Goal: Find specific page/section: Find specific page/section

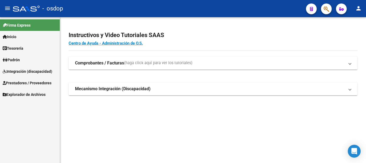
click at [22, 83] on span "Prestadores / Proveedores" at bounding box center [27, 83] width 49 height 6
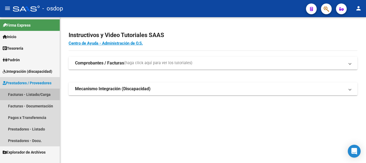
click at [36, 96] on link "Facturas - Listado/Carga" at bounding box center [30, 94] width 60 height 12
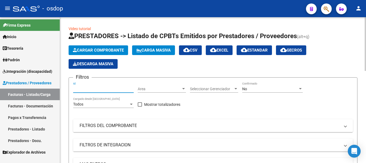
click at [90, 88] on input "Id" at bounding box center [103, 89] width 61 height 5
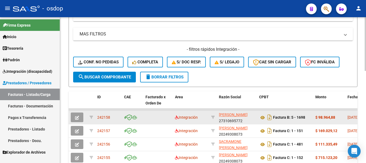
scroll to position [134, 0]
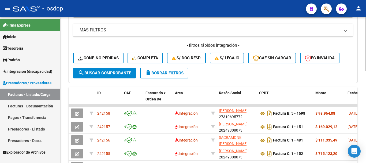
click at [106, 71] on span "search Buscar Comprobante" at bounding box center [104, 73] width 53 height 5
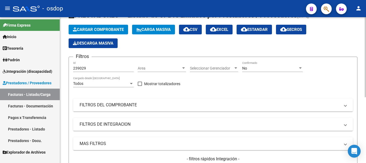
scroll to position [0, 0]
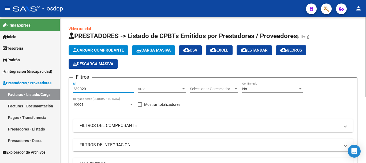
click at [87, 87] on input "239029" at bounding box center [103, 89] width 61 height 5
type input "2"
click at [35, 93] on link "Facturas - Listado/Carga" at bounding box center [30, 94] width 60 height 12
click at [79, 87] on input "Id" at bounding box center [103, 89] width 61 height 5
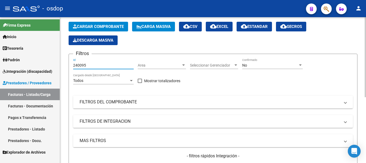
scroll to position [54, 0]
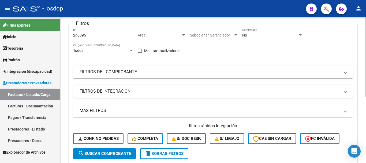
type input "240095"
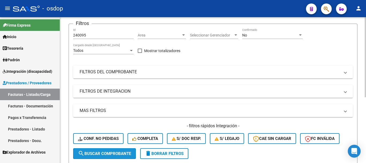
click at [108, 153] on span "search Buscar Comprobante" at bounding box center [104, 153] width 53 height 5
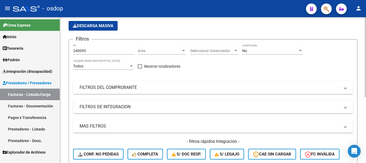
scroll to position [13, 0]
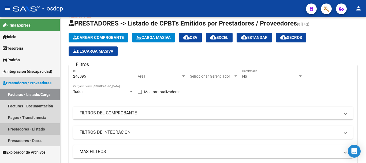
click at [26, 129] on link "Prestadores - Listado" at bounding box center [30, 129] width 60 height 12
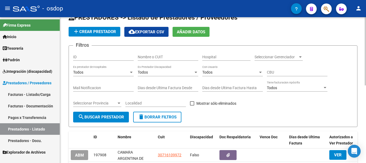
click at [150, 56] on input "Nombre o CUIT" at bounding box center [168, 57] width 61 height 5
type input "20249308073"
click at [103, 117] on span "search Buscar Prestador" at bounding box center [101, 116] width 46 height 5
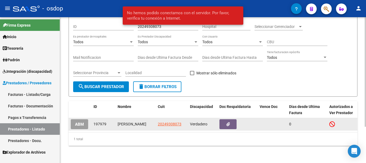
scroll to position [48, 0]
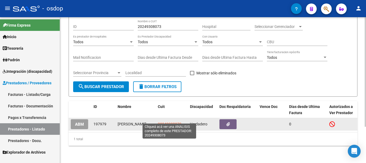
click at [165, 122] on span "20249308073" at bounding box center [170, 124] width 24 height 4
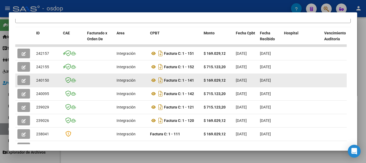
scroll to position [127, 0]
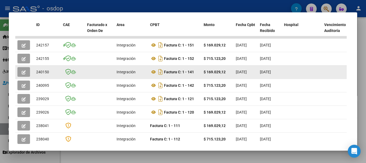
click at [21, 75] on button "button" at bounding box center [23, 72] width 13 height 10
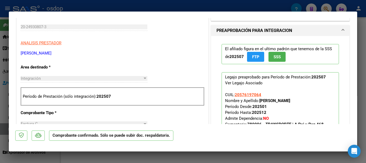
scroll to position [134, 0]
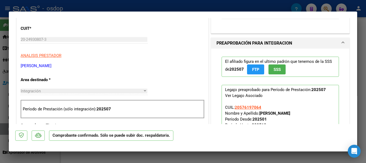
type input "$ 0,00"
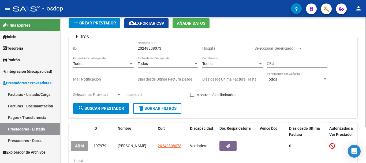
scroll to position [0, 0]
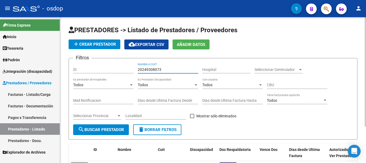
drag, startPoint x: 164, startPoint y: 69, endPoint x: 130, endPoint y: 67, distance: 33.6
click at [130, 67] on div "Filtros ID 20249308073 Nombre o CUIT Hospital Seleccionar Gerenciador Seleccion…" at bounding box center [213, 93] width 280 height 62
type input "30716946688"
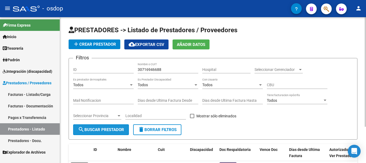
click at [98, 129] on span "search Buscar Prestador" at bounding box center [101, 129] width 46 height 5
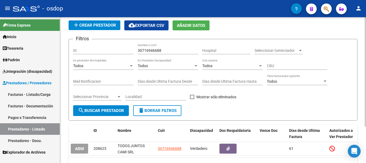
scroll to position [48, 0]
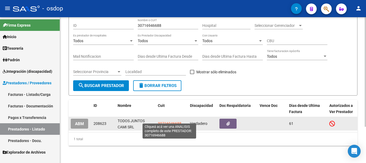
click at [163, 121] on span "30716946688" at bounding box center [170, 123] width 24 height 4
type textarea "30716946688"
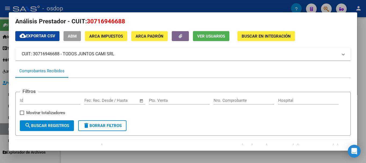
scroll to position [0, 0]
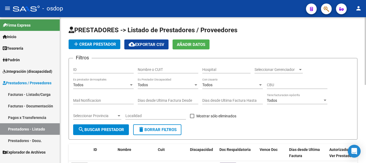
click at [157, 67] on div "Nombre o CUIT" at bounding box center [168, 67] width 61 height 11
type input "27363890127"
click at [100, 130] on span "search Buscar Prestador" at bounding box center [101, 129] width 46 height 5
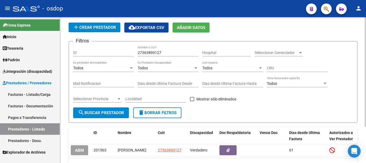
scroll to position [48, 0]
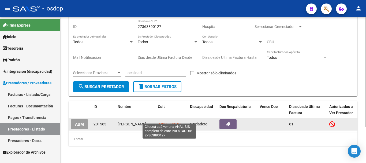
click at [163, 122] on span "27363890127" at bounding box center [170, 124] width 24 height 4
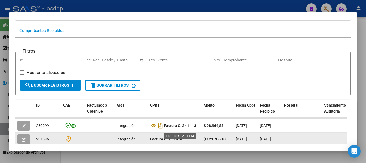
scroll to position [74, 0]
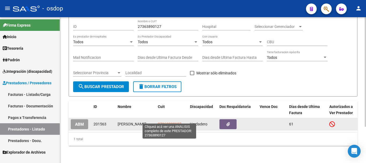
click at [170, 122] on span "27363890127" at bounding box center [170, 124] width 24 height 4
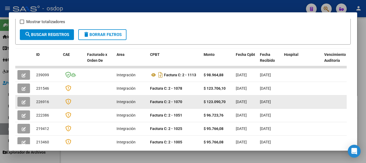
scroll to position [101, 0]
